Goal: Information Seeking & Learning: Check status

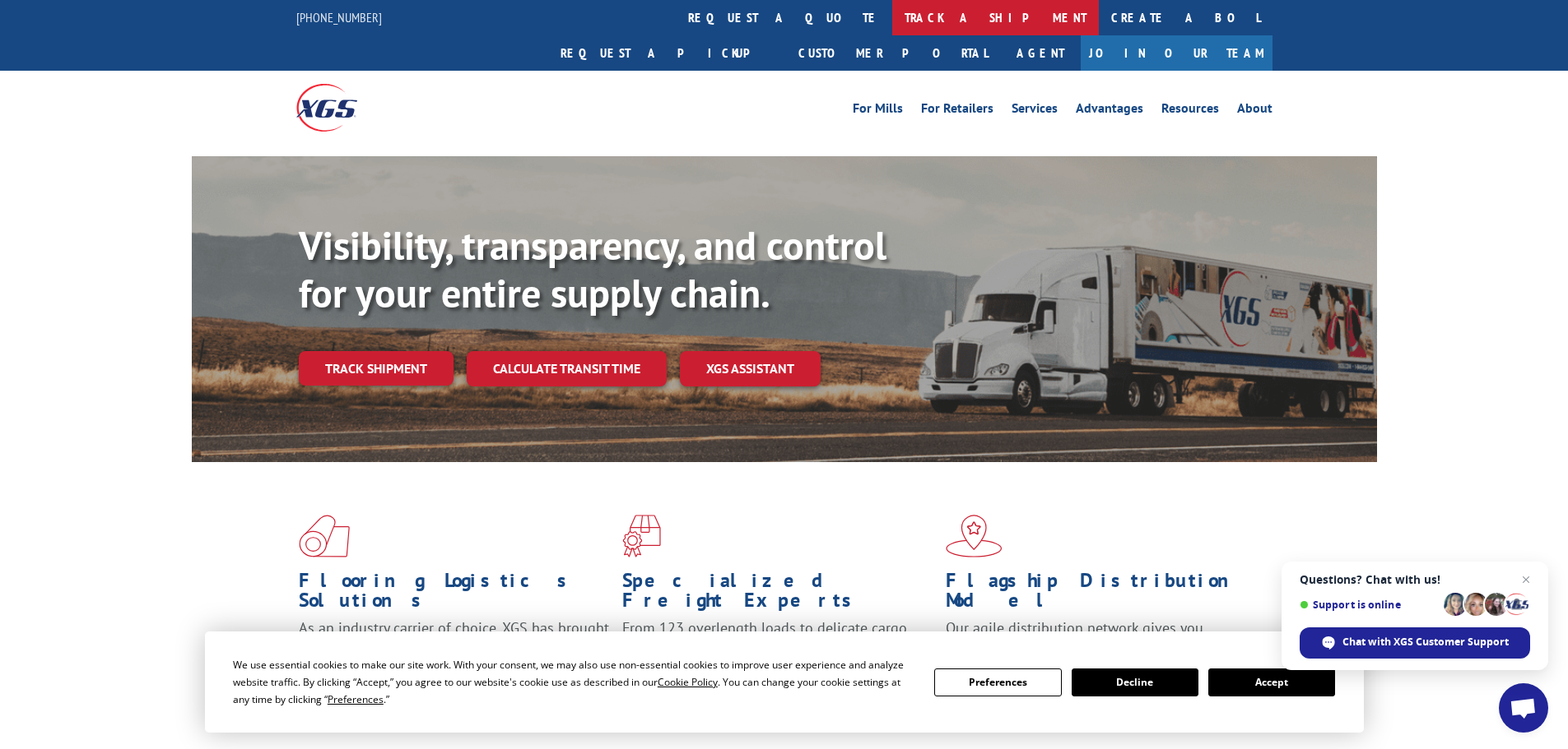
click at [892, 12] on link "track a shipment" at bounding box center [995, 17] width 206 height 35
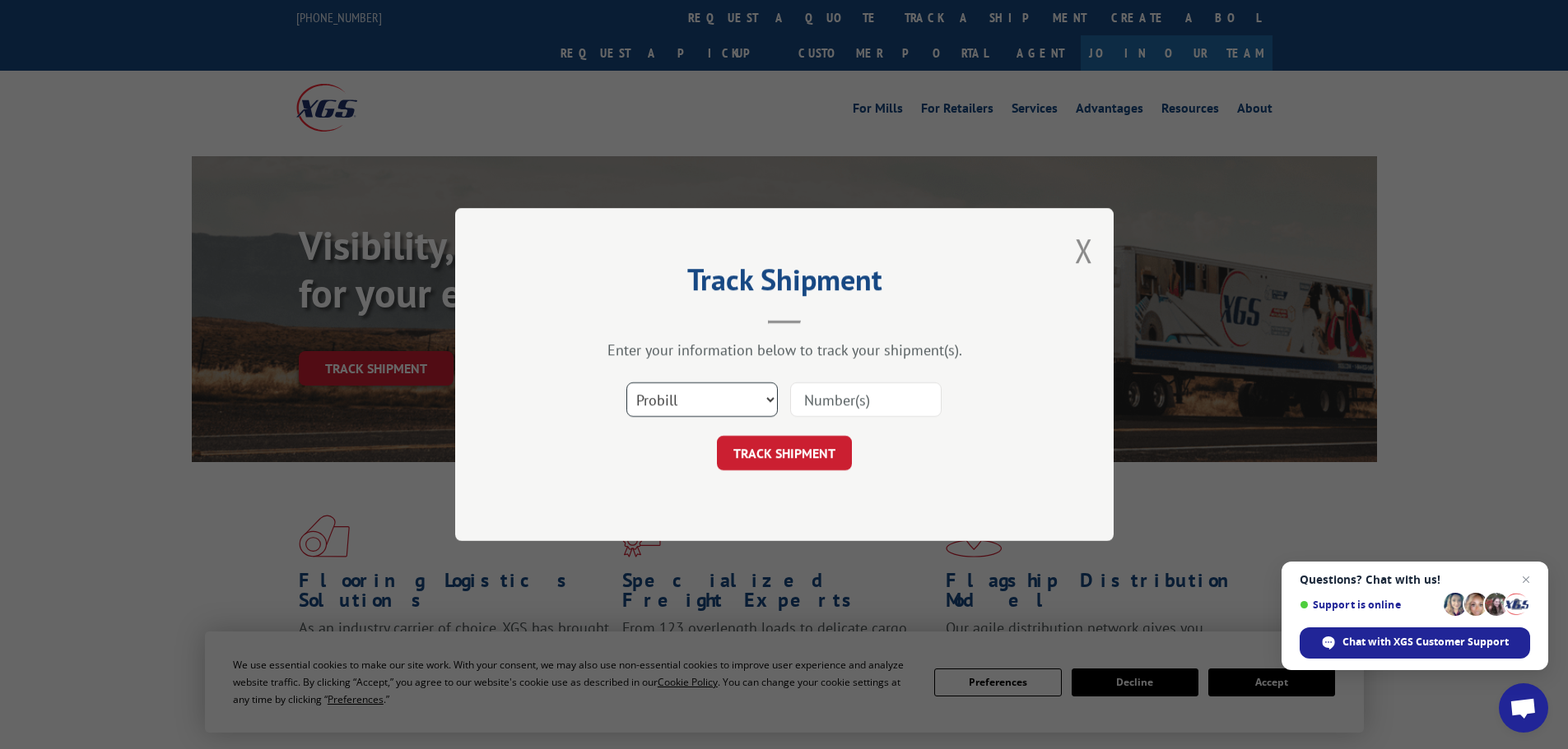
click at [700, 391] on select "Select category... Probill BOL PO" at bounding box center [702, 399] width 152 height 35
select select "po"
click at [626, 382] on select "Select category... Probill BOL PO" at bounding box center [702, 399] width 152 height 35
click at [847, 397] on input at bounding box center [865, 399] width 152 height 35
type input "20542759"
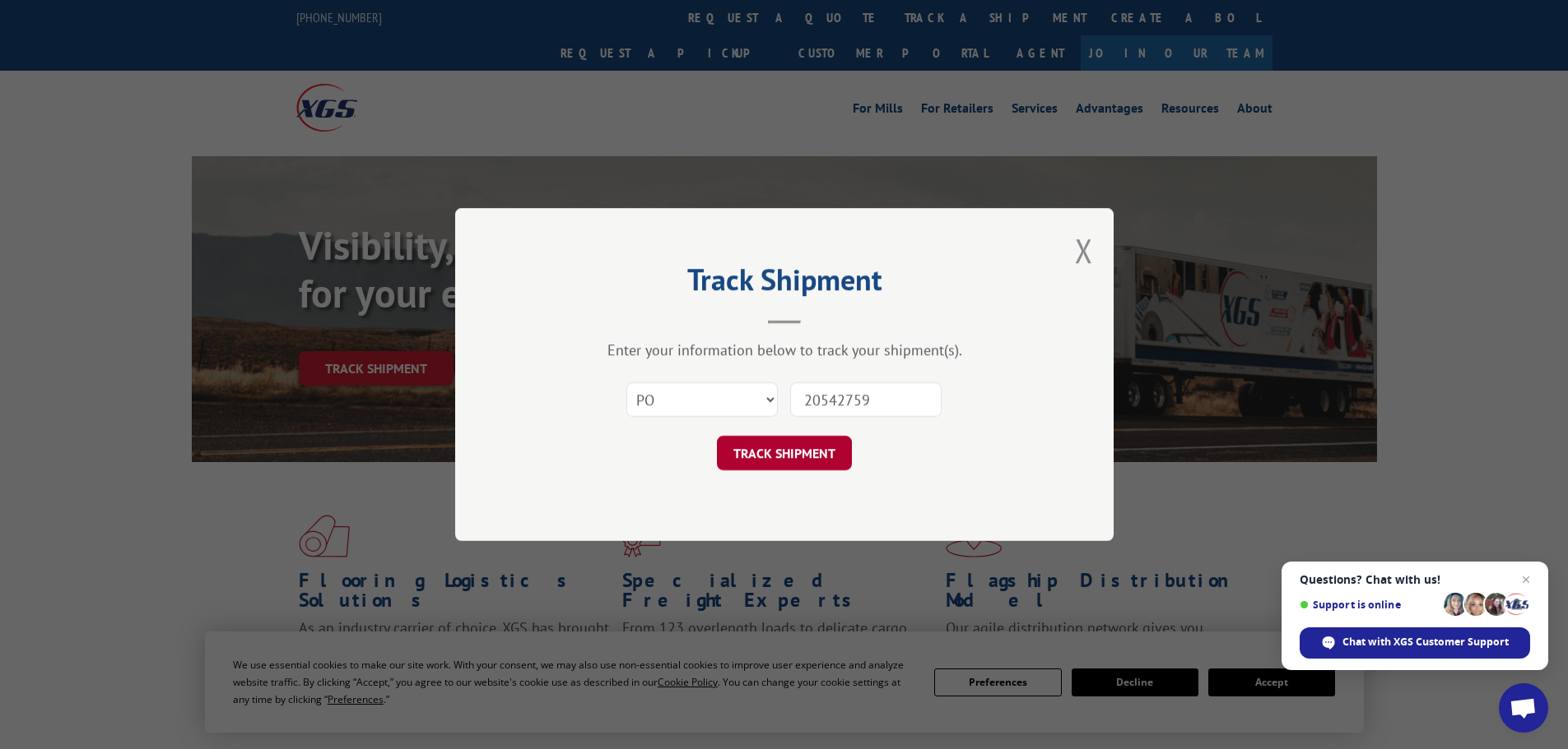
click at [793, 451] on button "TRACK SHIPMENT" at bounding box center [784, 453] width 135 height 35
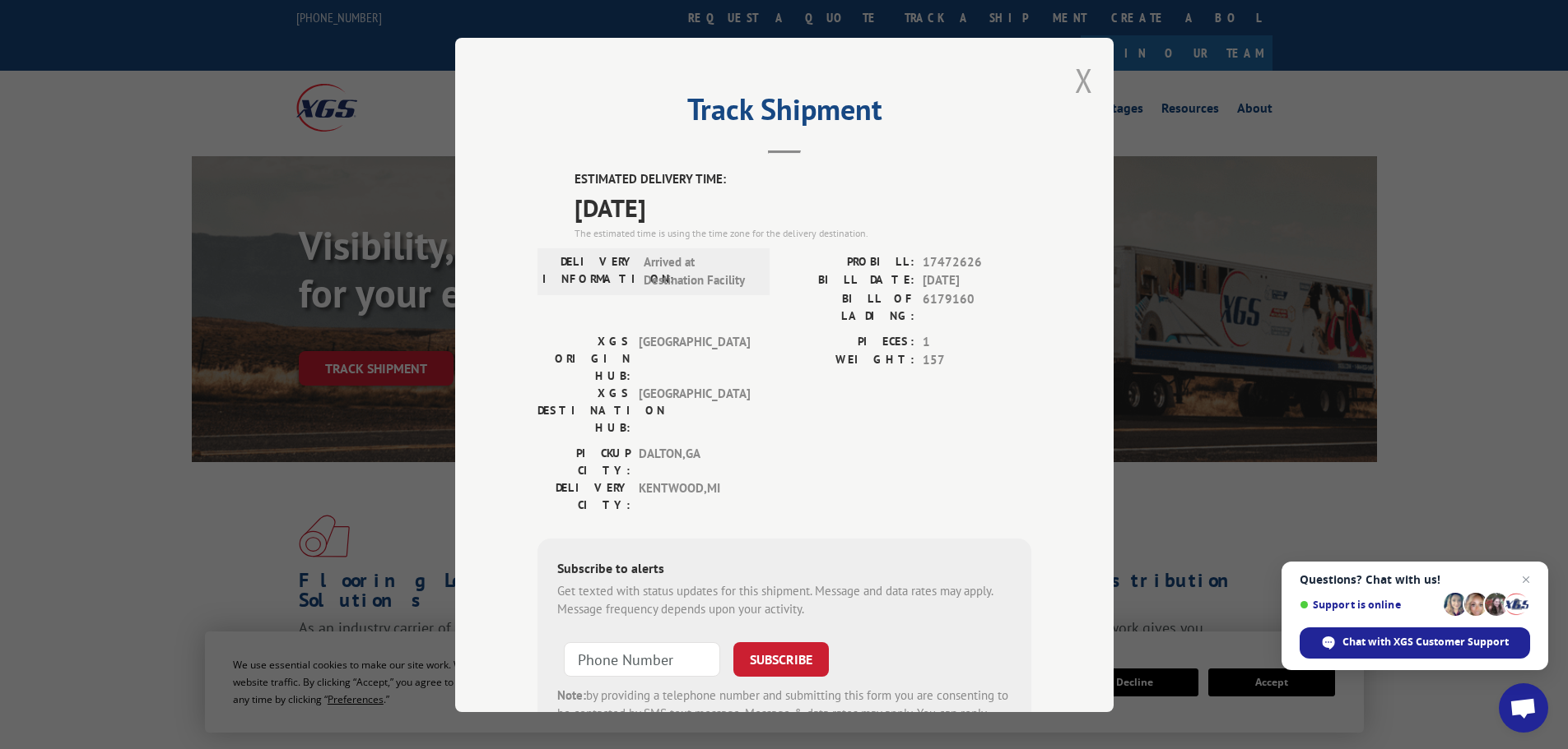
click at [1082, 82] on button "Close modal" at bounding box center [1084, 80] width 18 height 44
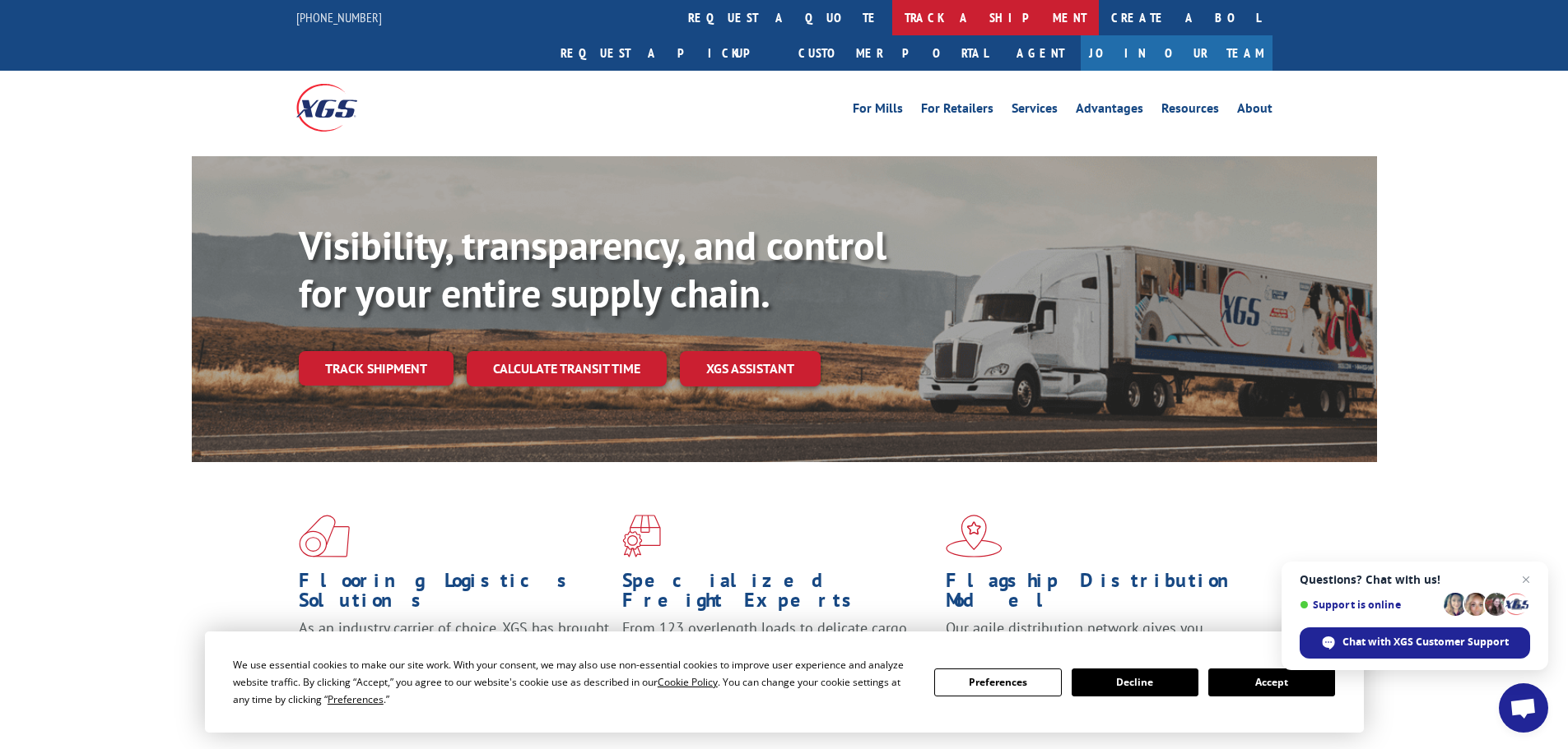
click at [892, 7] on link "track a shipment" at bounding box center [995, 17] width 206 height 35
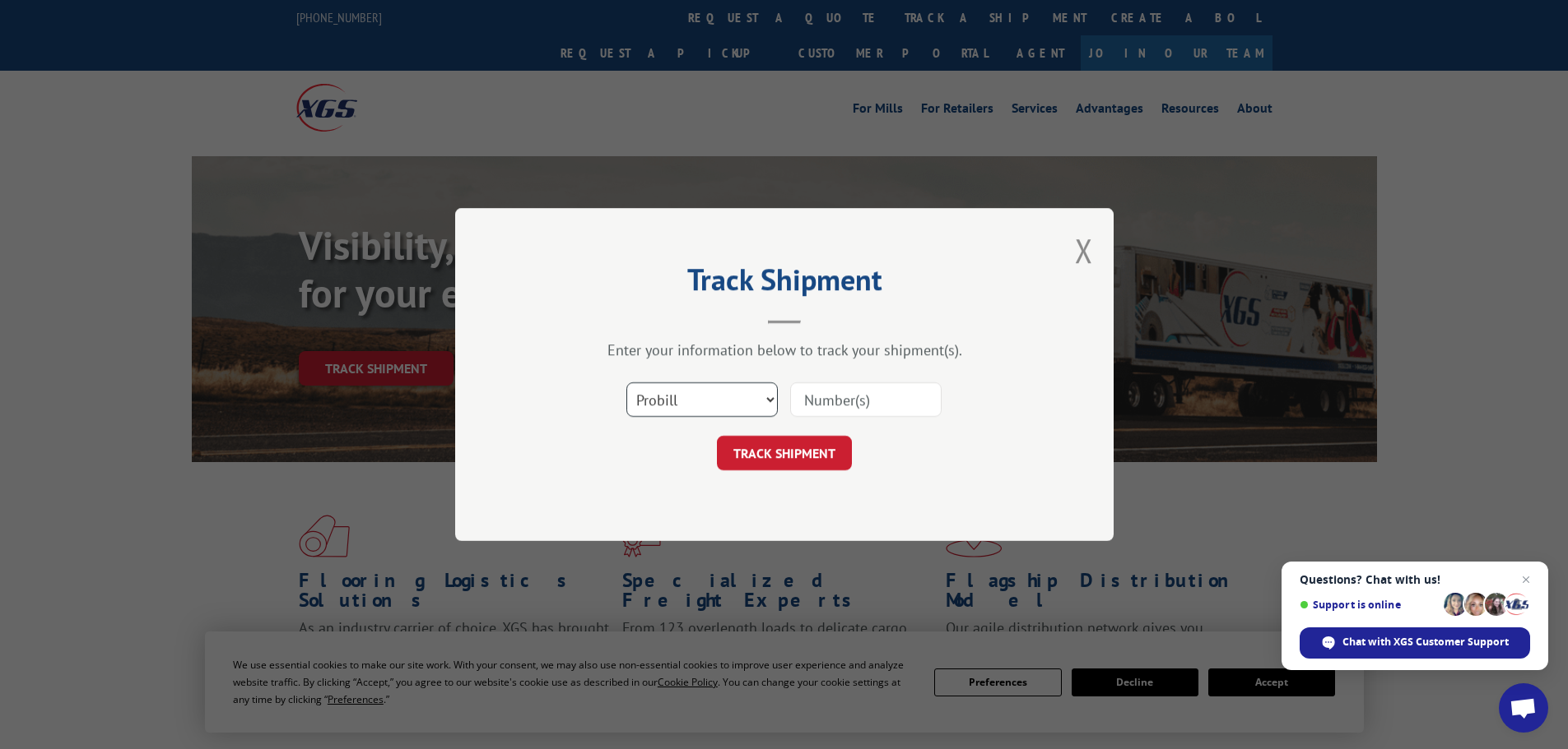
click at [649, 384] on select "Select category... Probill BOL PO" at bounding box center [702, 399] width 152 height 35
select select "po"
click at [626, 382] on select "Select category... Probill BOL PO" at bounding box center [702, 399] width 152 height 35
click at [863, 392] on input at bounding box center [865, 399] width 152 height 35
type input "0"
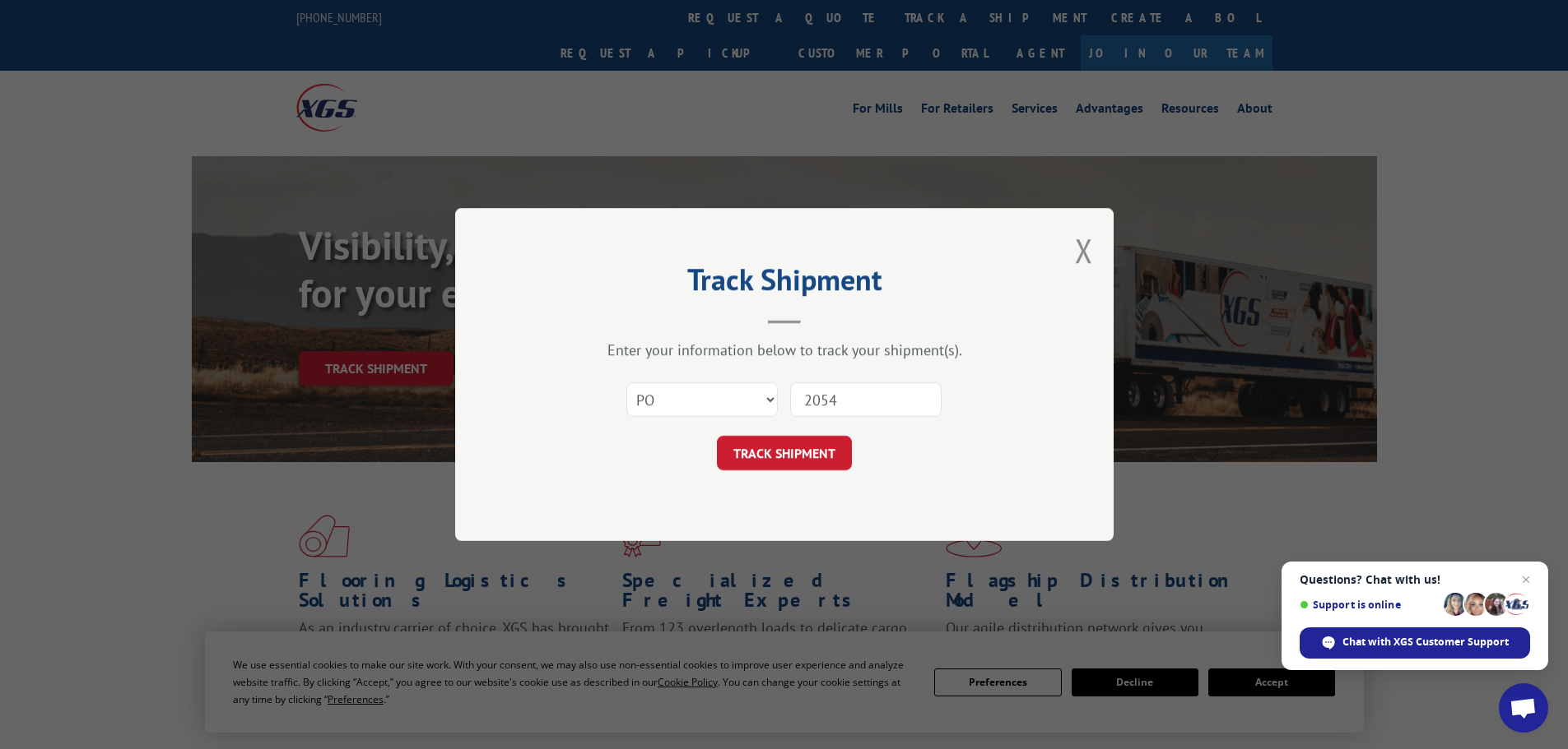
click at [873, 399] on input "2054" at bounding box center [865, 399] width 152 height 35
type input "20542764"
click at [800, 441] on button "TRACK SHIPMENT" at bounding box center [784, 453] width 135 height 35
